Goal: Information Seeking & Learning: Learn about a topic

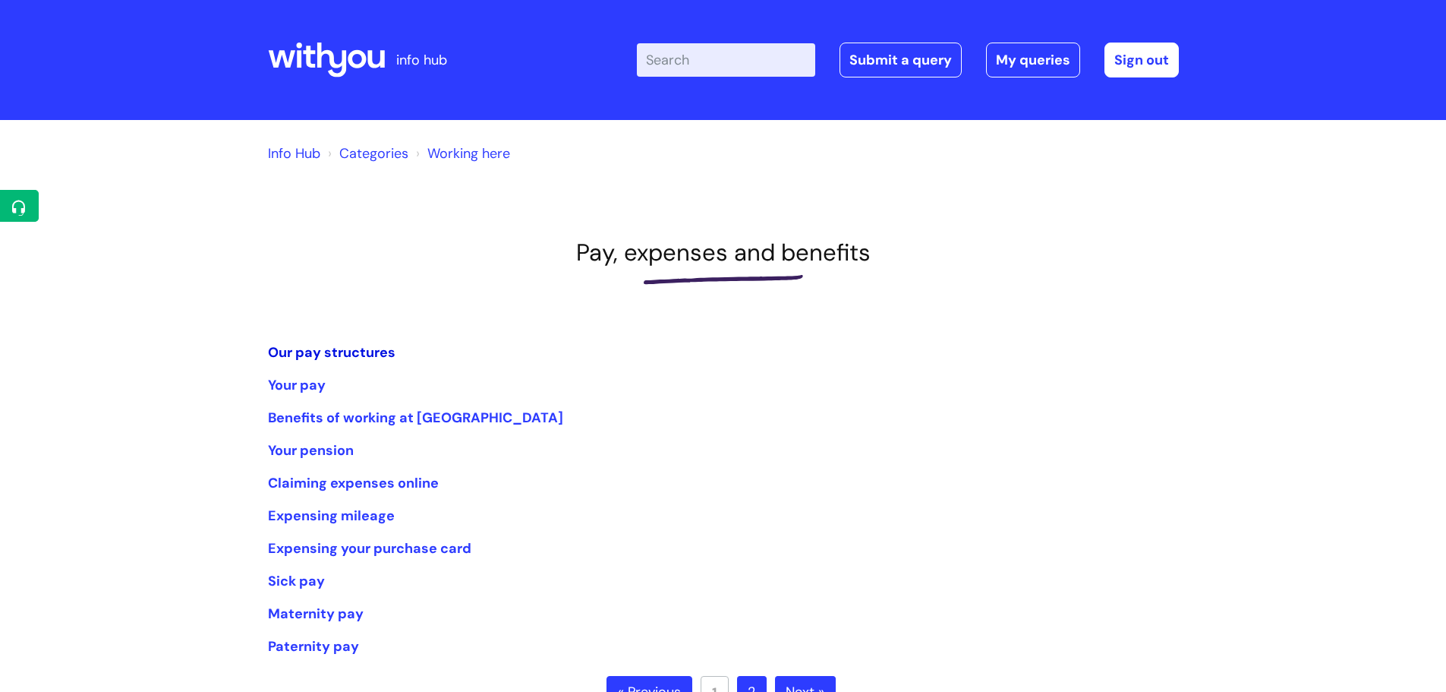
click at [342, 353] on link "Our pay structures" at bounding box center [332, 352] width 128 height 18
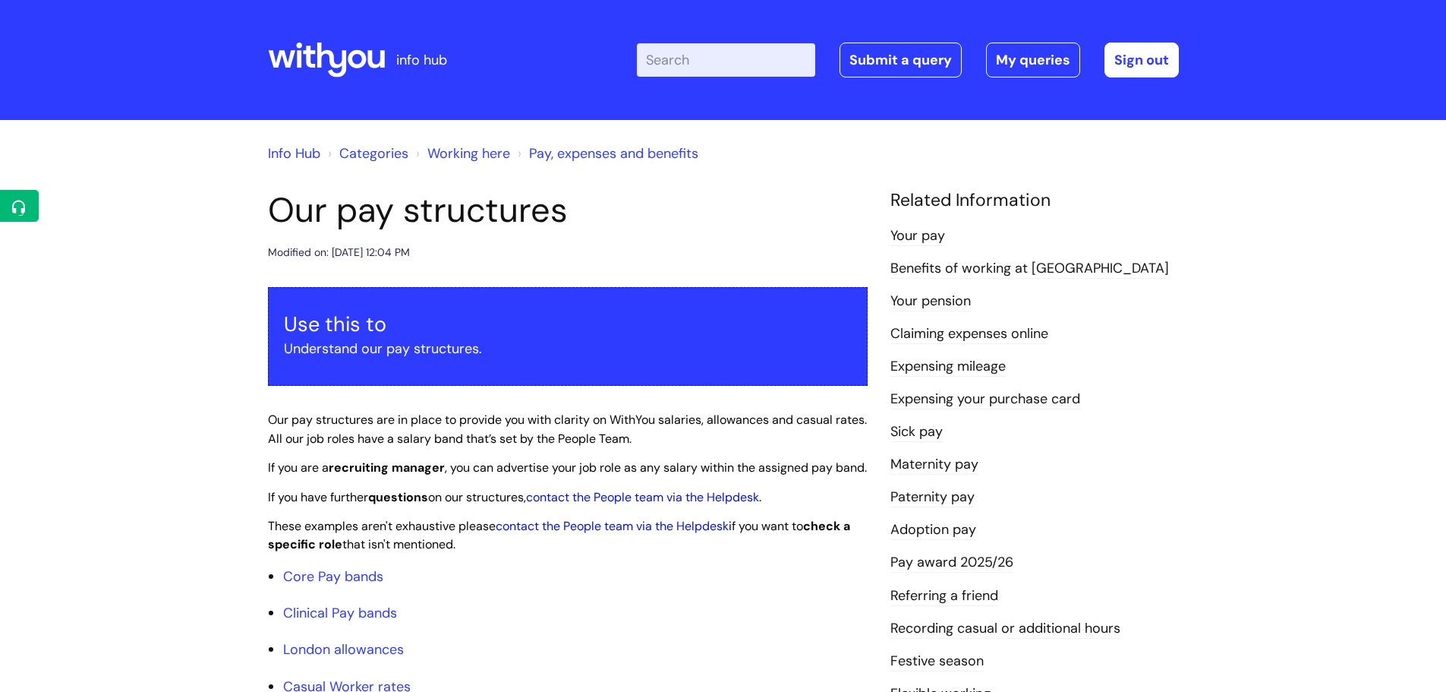
scroll to position [30, 0]
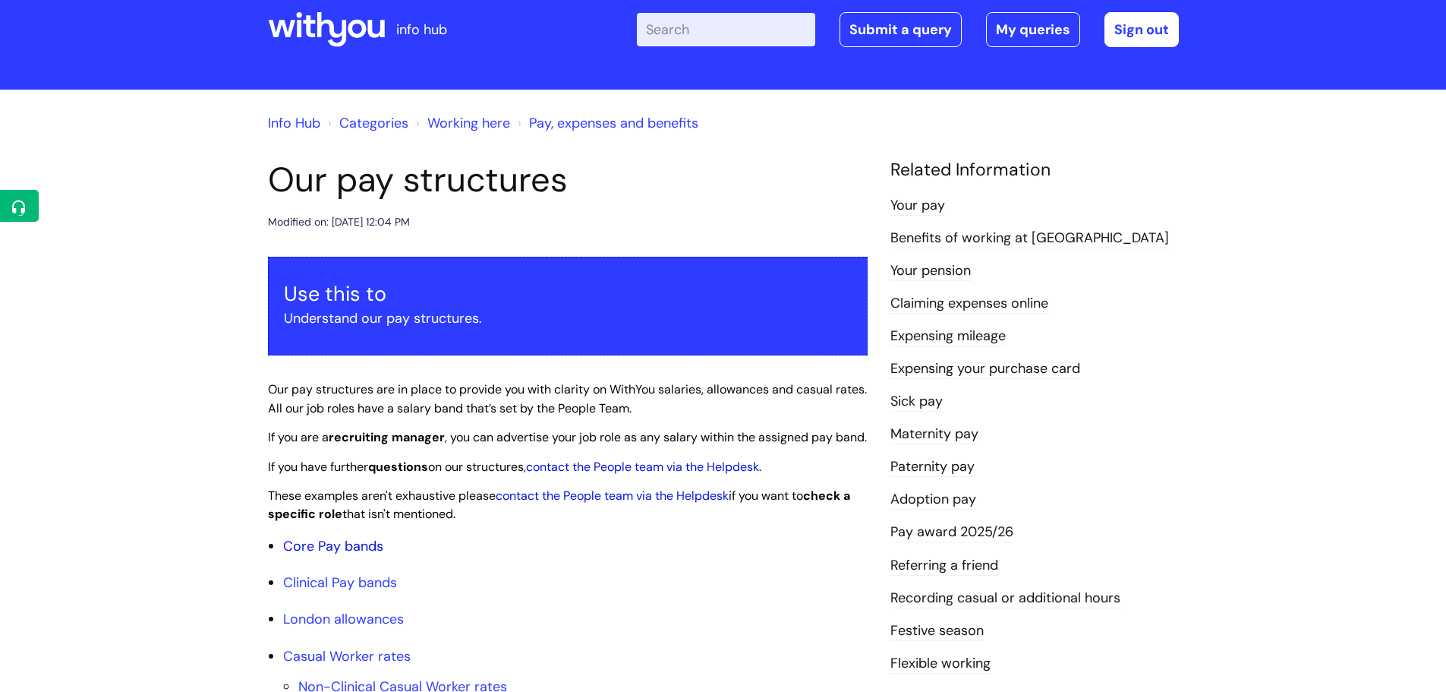
click at [358, 555] on link "Core Pay bands" at bounding box center [333, 546] width 100 height 18
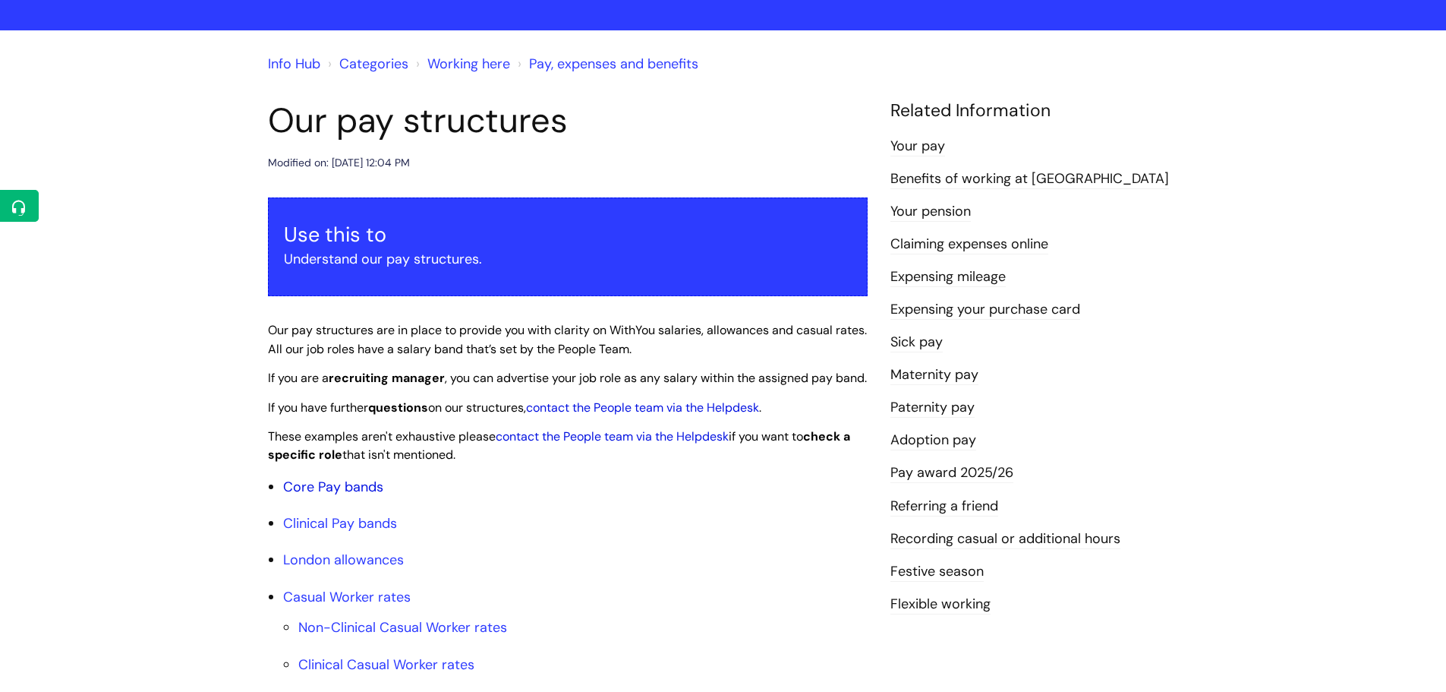
scroll to position [91, 0]
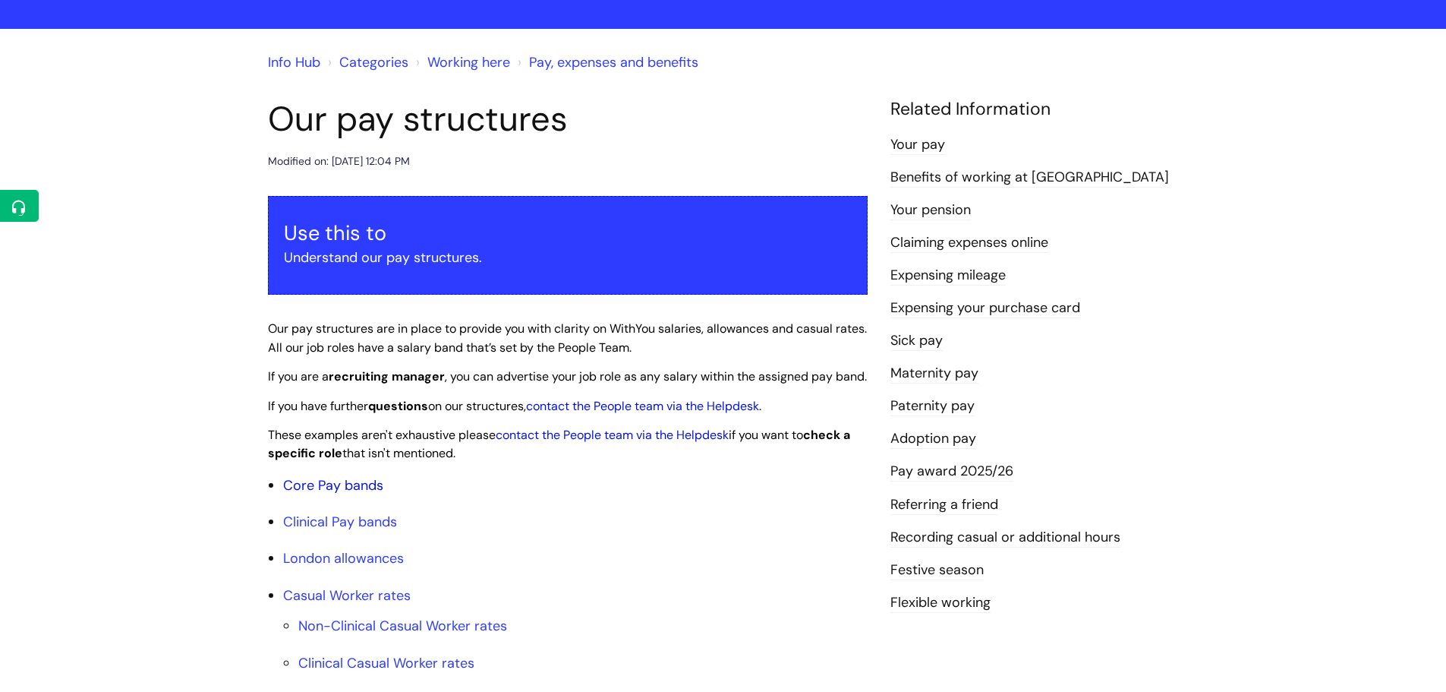
click at [335, 494] on link "Core Pay bands" at bounding box center [333, 485] width 100 height 18
click at [366, 494] on link "Core Pay bands" at bounding box center [333, 485] width 100 height 18
click at [285, 494] on link "Core Pay bands" at bounding box center [333, 485] width 100 height 18
click at [342, 494] on link "Core Pay bands" at bounding box center [333, 485] width 100 height 18
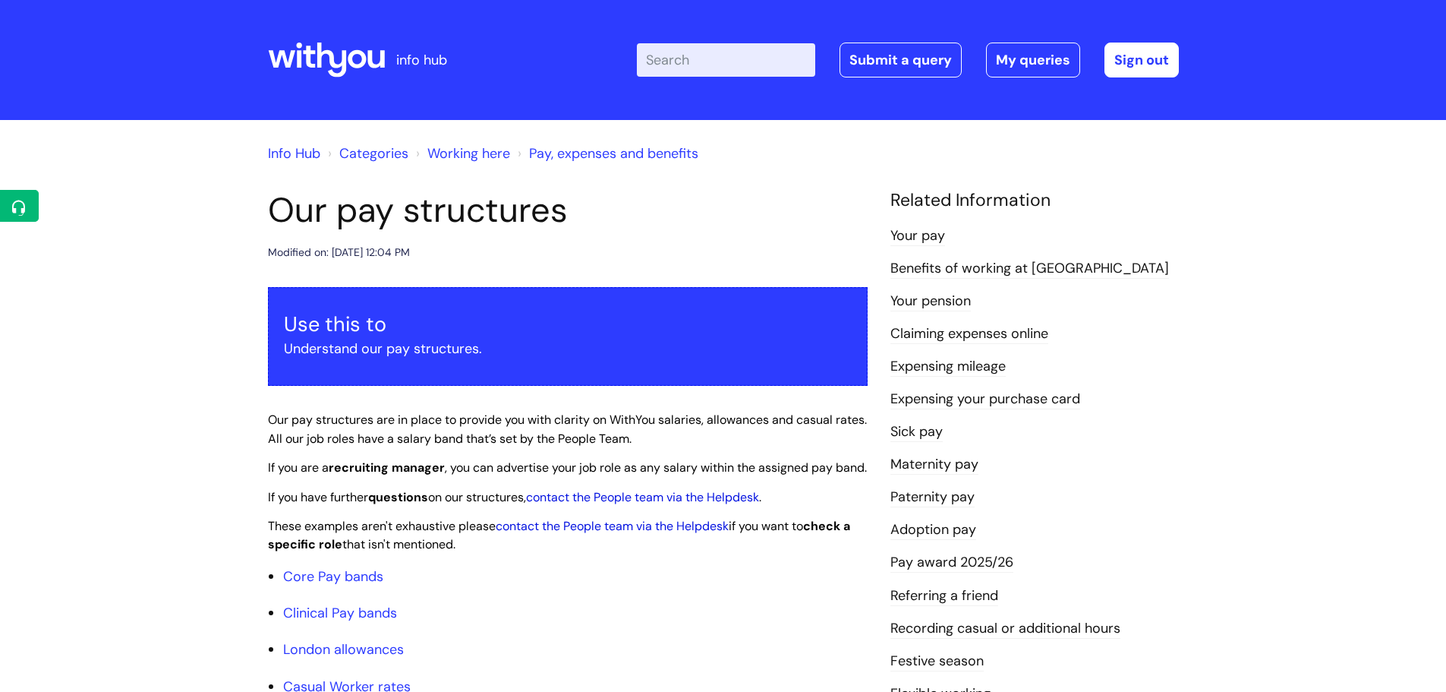
scroll to position [91, 0]
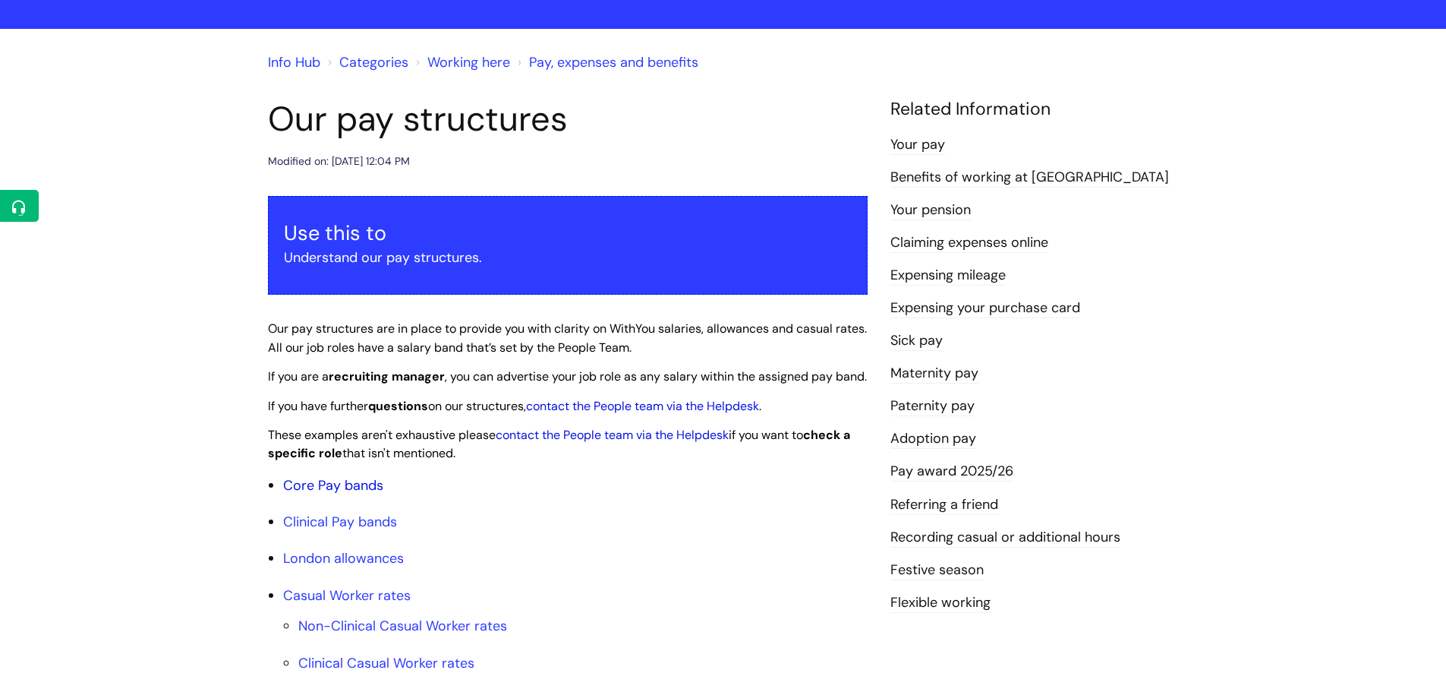
click at [357, 494] on link "Core Pay bands" at bounding box center [333, 485] width 100 height 18
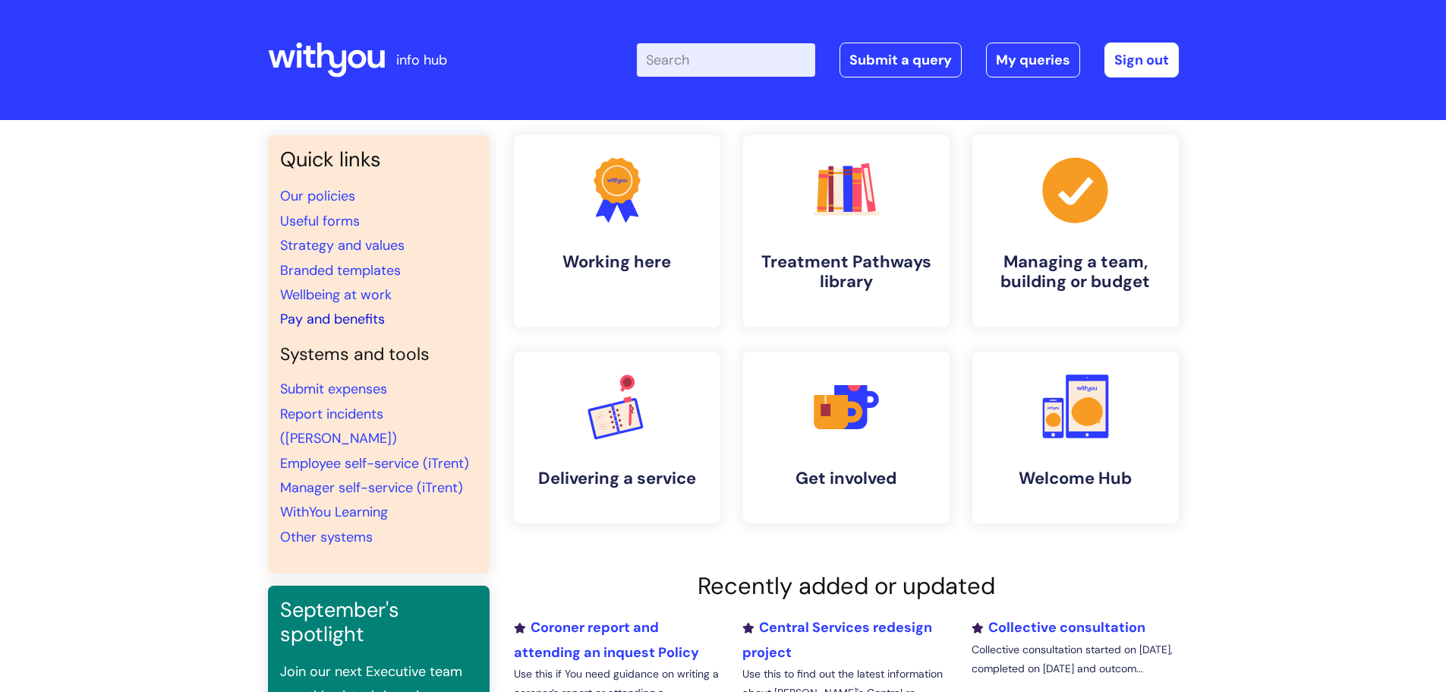
click at [332, 323] on link "Pay and benefits" at bounding box center [332, 319] width 105 height 18
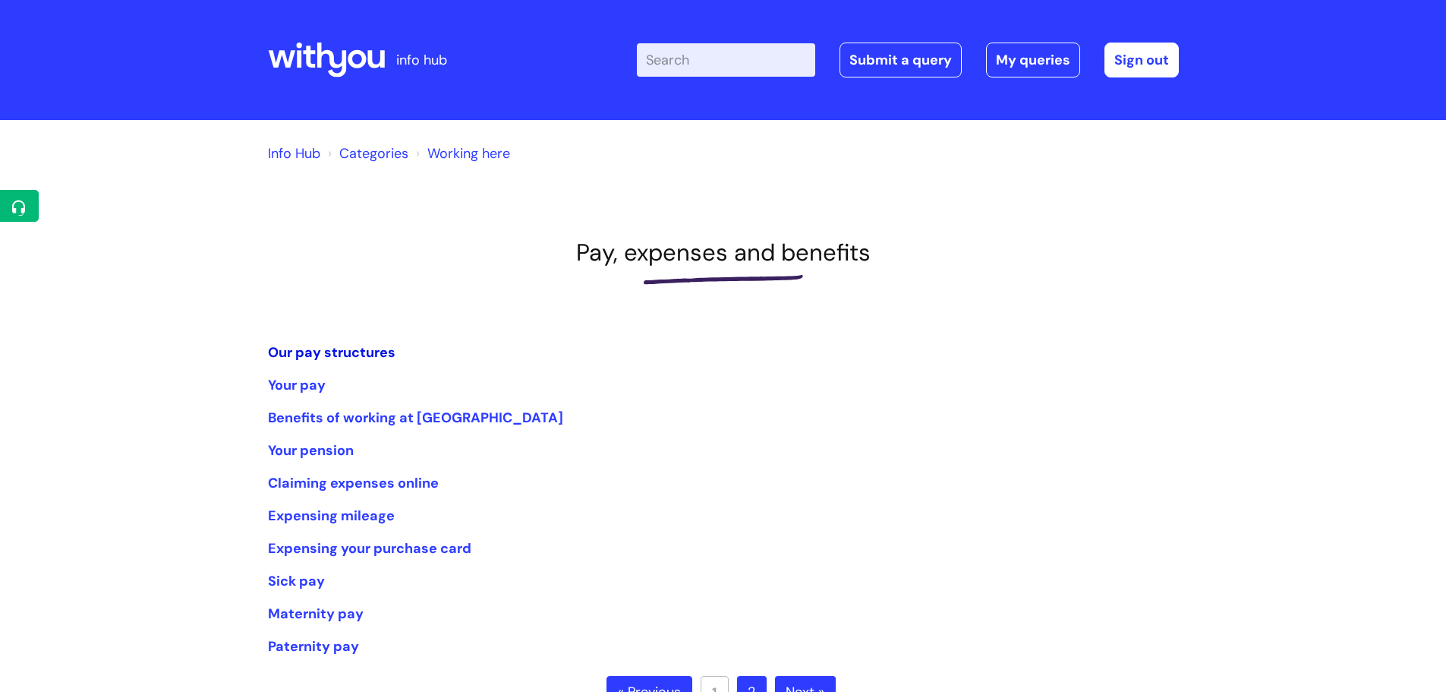
click at [336, 352] on link "Our pay structures" at bounding box center [332, 352] width 128 height 18
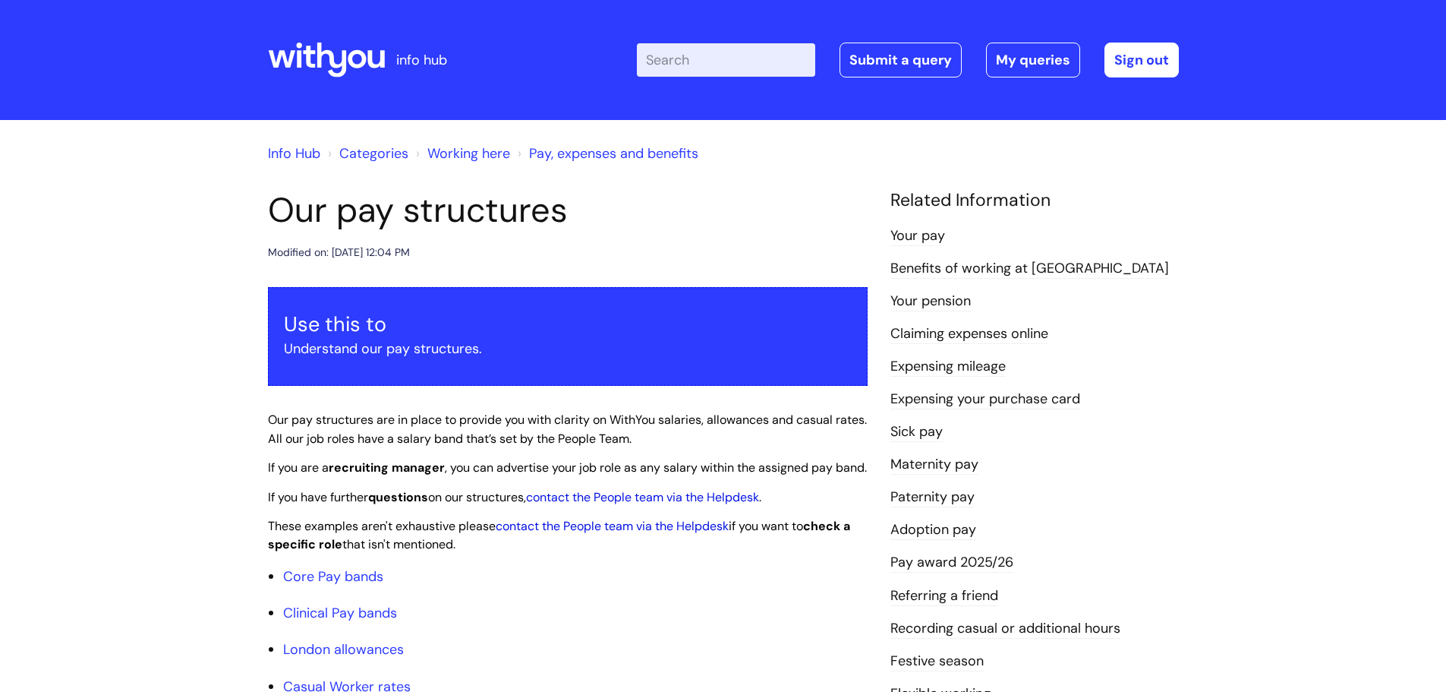
click at [342, 583] on li "Core Pay bands" at bounding box center [575, 576] width 585 height 24
click at [342, 585] on link "Core Pay bands" at bounding box center [333, 576] width 100 height 18
click at [356, 585] on link "Core Pay bands" at bounding box center [333, 576] width 100 height 18
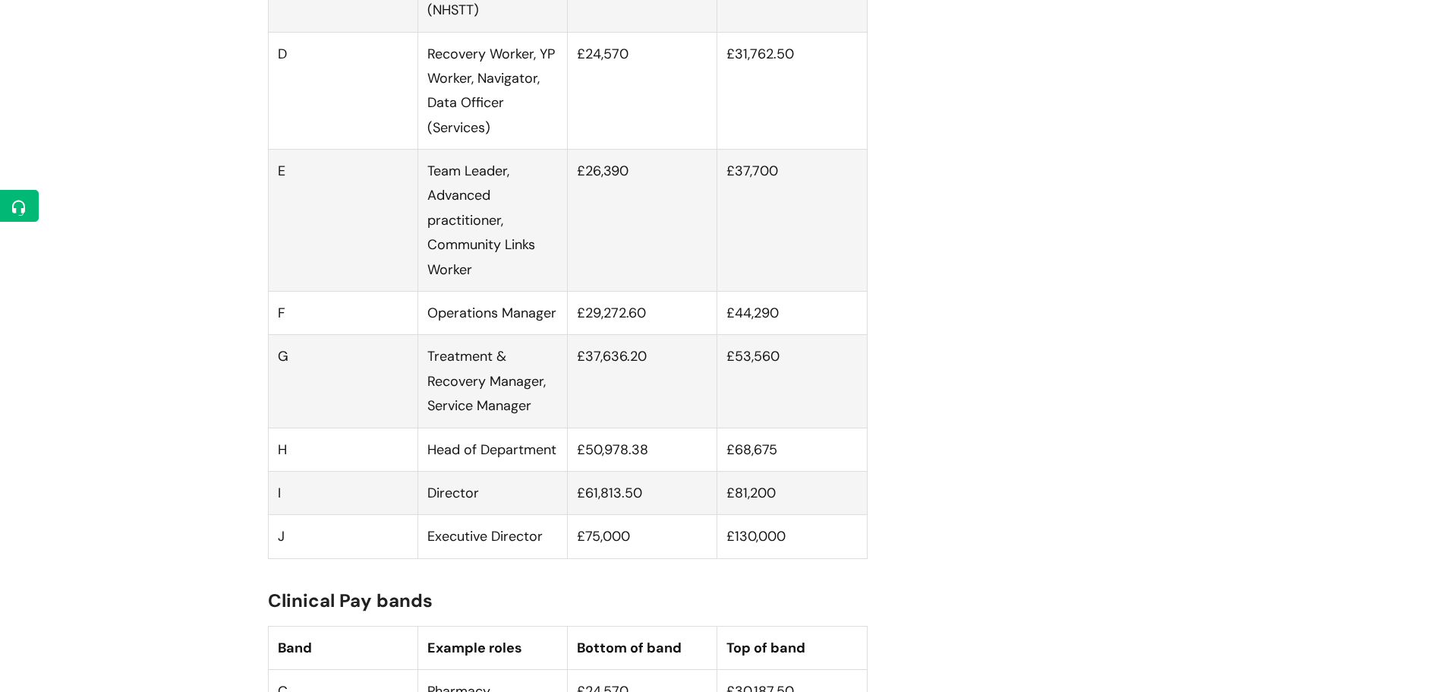
scroll to position [1245, 0]
click at [617, 450] on td "£50,978.38" at bounding box center [643, 447] width 150 height 43
drag, startPoint x: 576, startPoint y: 511, endPoint x: 780, endPoint y: 510, distance: 204.2
click at [780, 510] on tr "I Director £61,813.50 £81,200" at bounding box center [567, 490] width 599 height 43
click at [780, 510] on td "£81,200" at bounding box center [792, 490] width 150 height 43
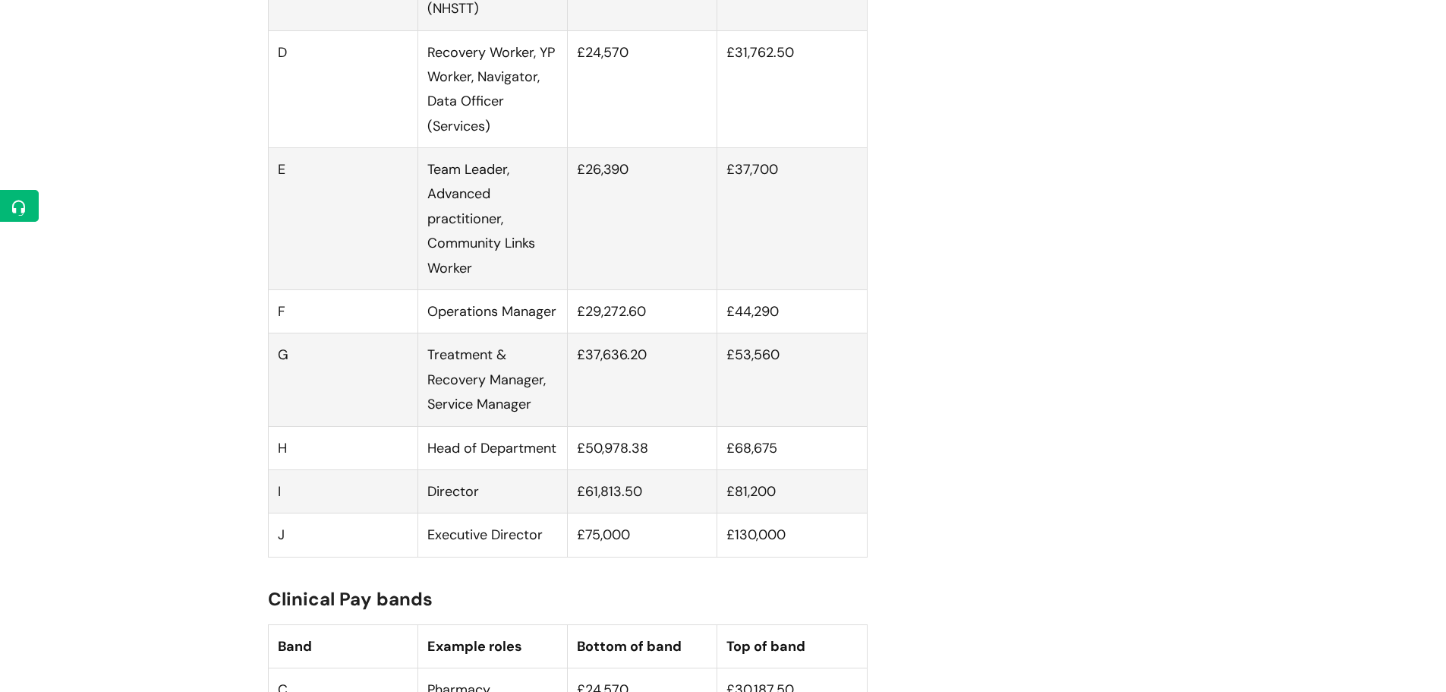
click at [780, 510] on td "£81,200" at bounding box center [792, 490] width 150 height 43
click at [847, 216] on td "£37,700" at bounding box center [792, 219] width 150 height 142
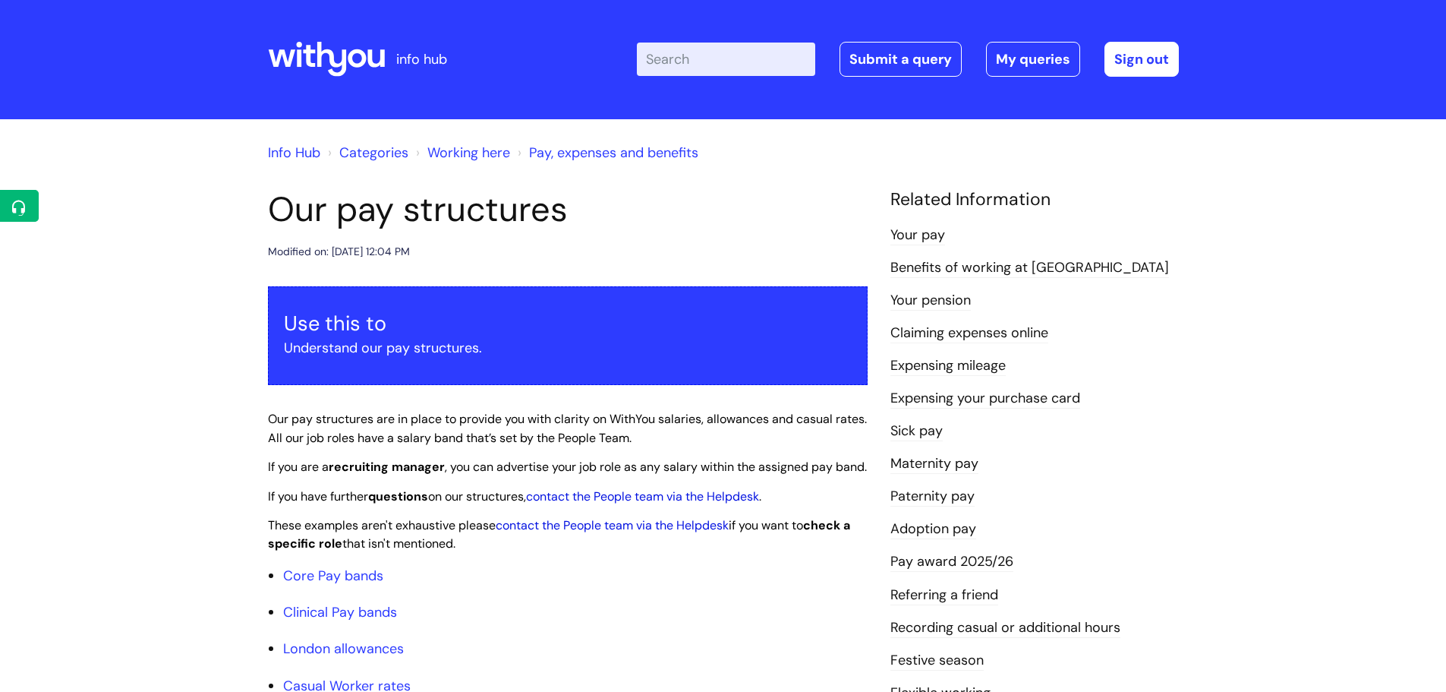
scroll to position [0, 0]
click at [741, 49] on input "Enter your search term here..." at bounding box center [726, 59] width 178 height 33
type input "internal vac"
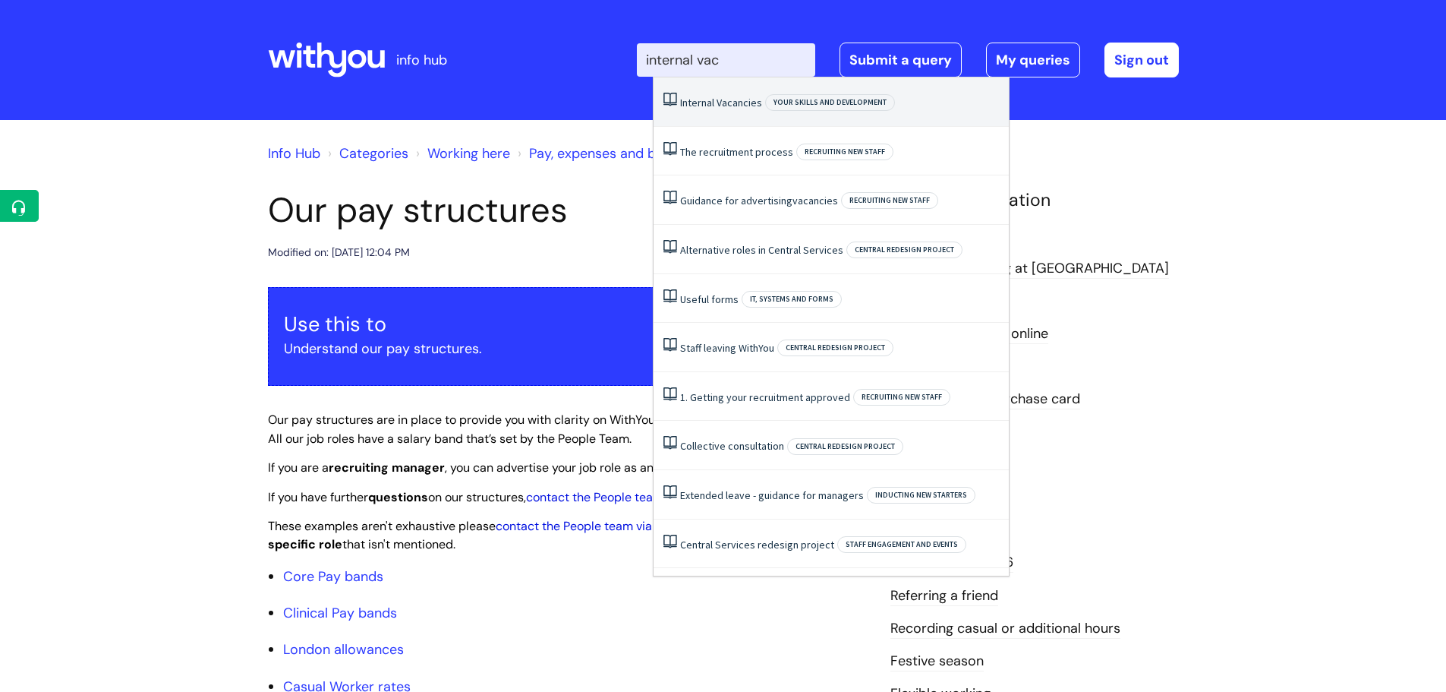
click at [741, 104] on span "Vacancies" at bounding box center [740, 103] width 46 height 14
